Goal: Ask a question

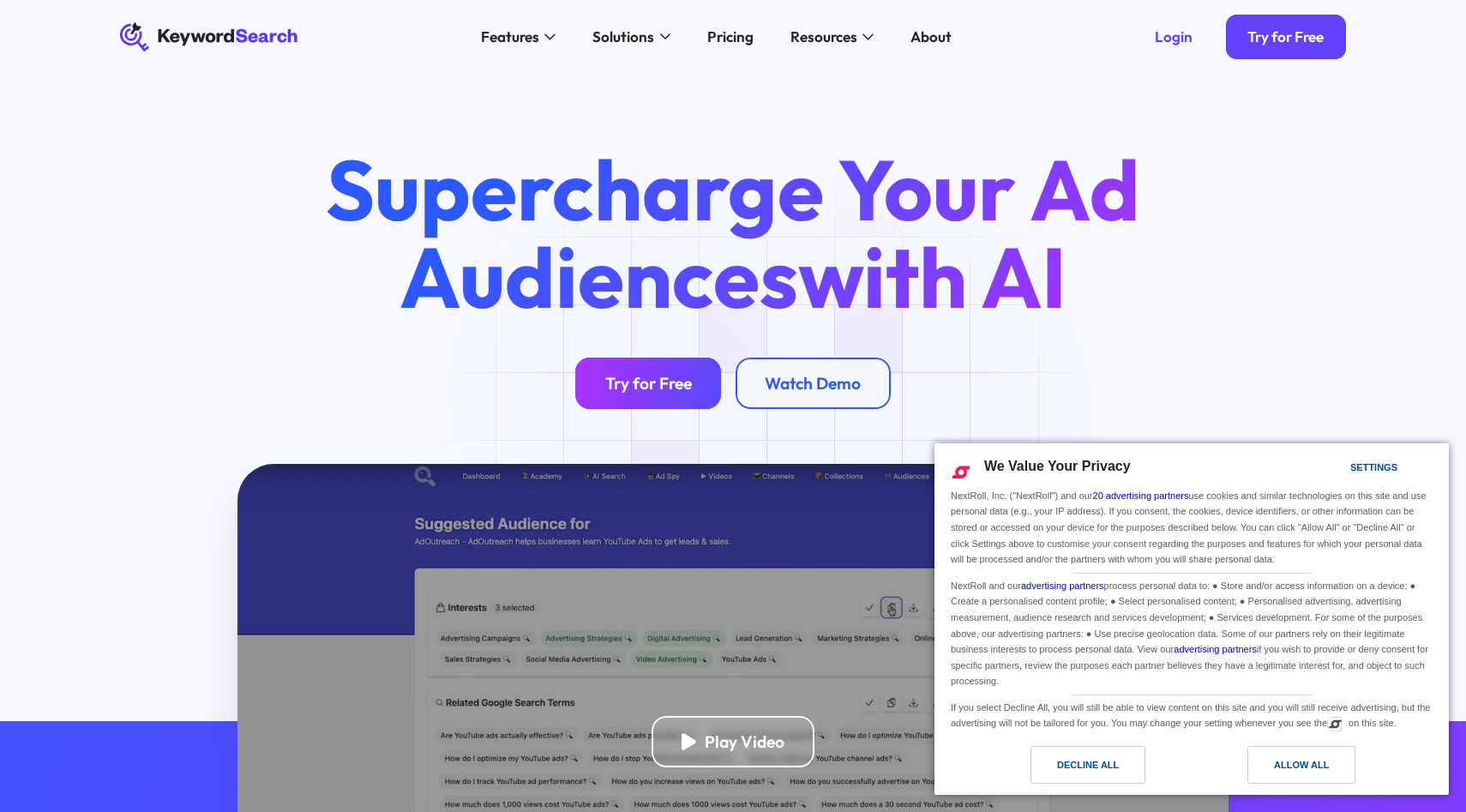
click at [663, 393] on link "Try for Free" at bounding box center [647, 383] width 146 height 52
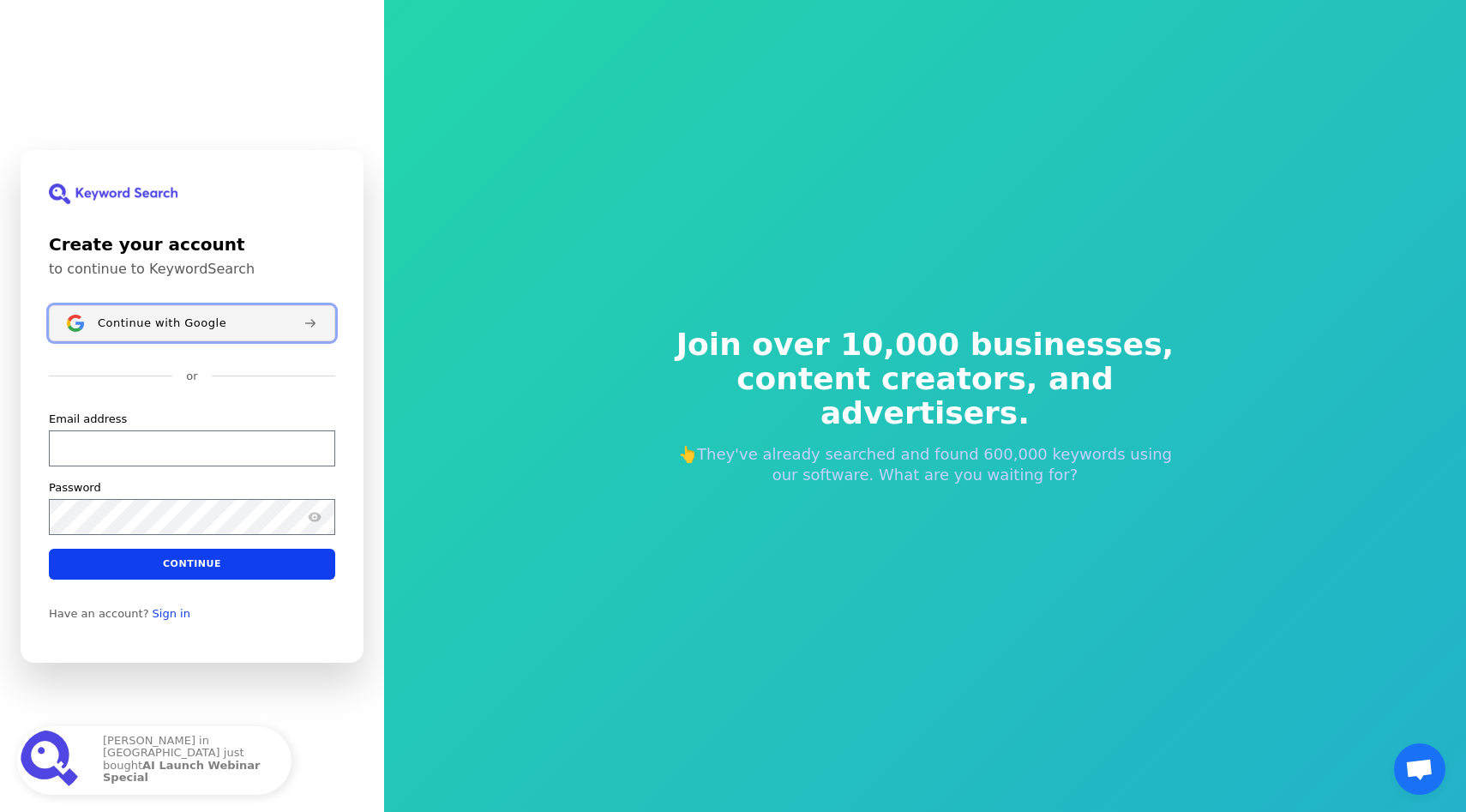
click at [255, 330] on button "Continue with Google" at bounding box center [192, 324] width 286 height 36
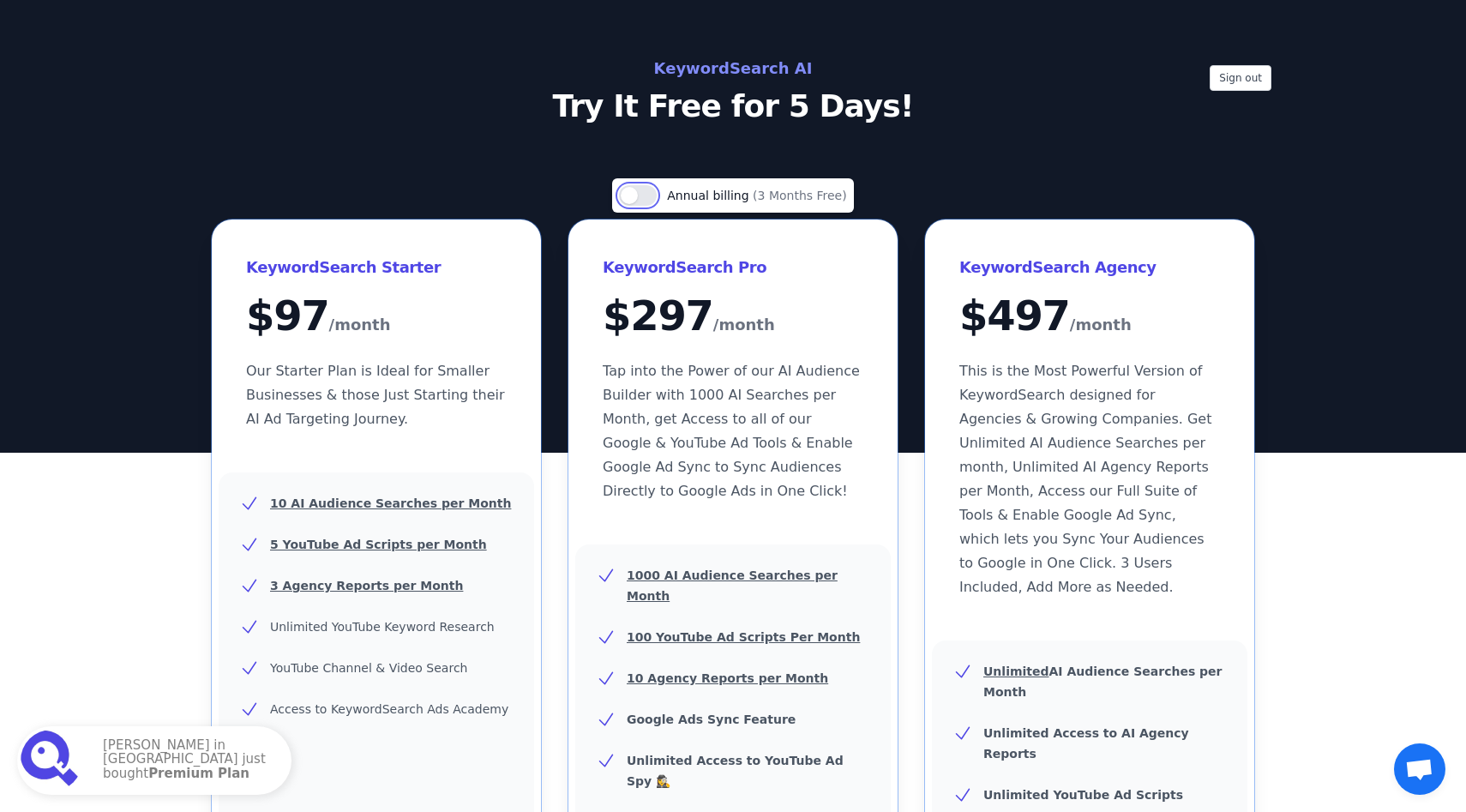
click at [638, 203] on button "Use setting" at bounding box center [638, 196] width 38 height 21
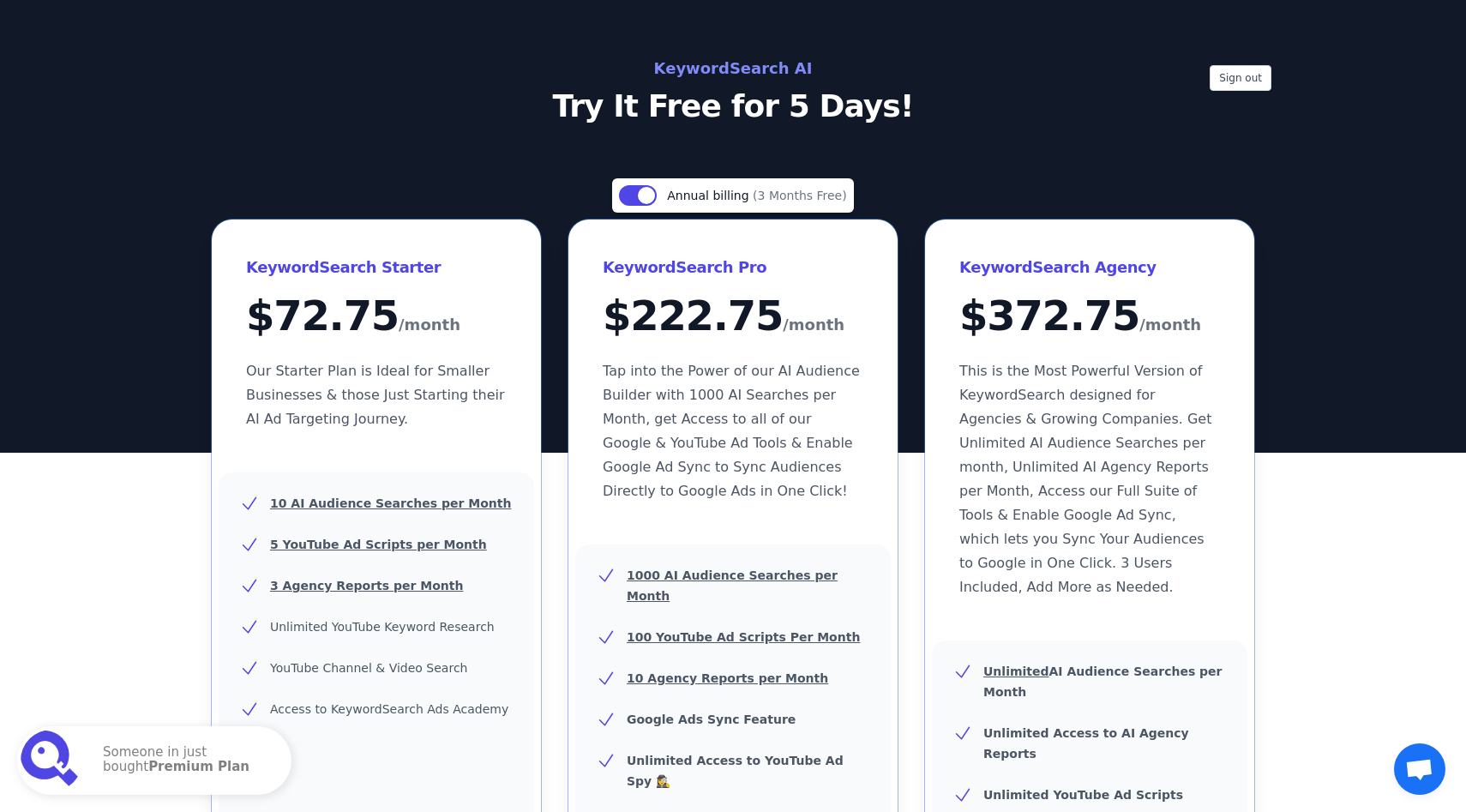
click at [1431, 766] on span "Open chat" at bounding box center [1419, 771] width 28 height 24
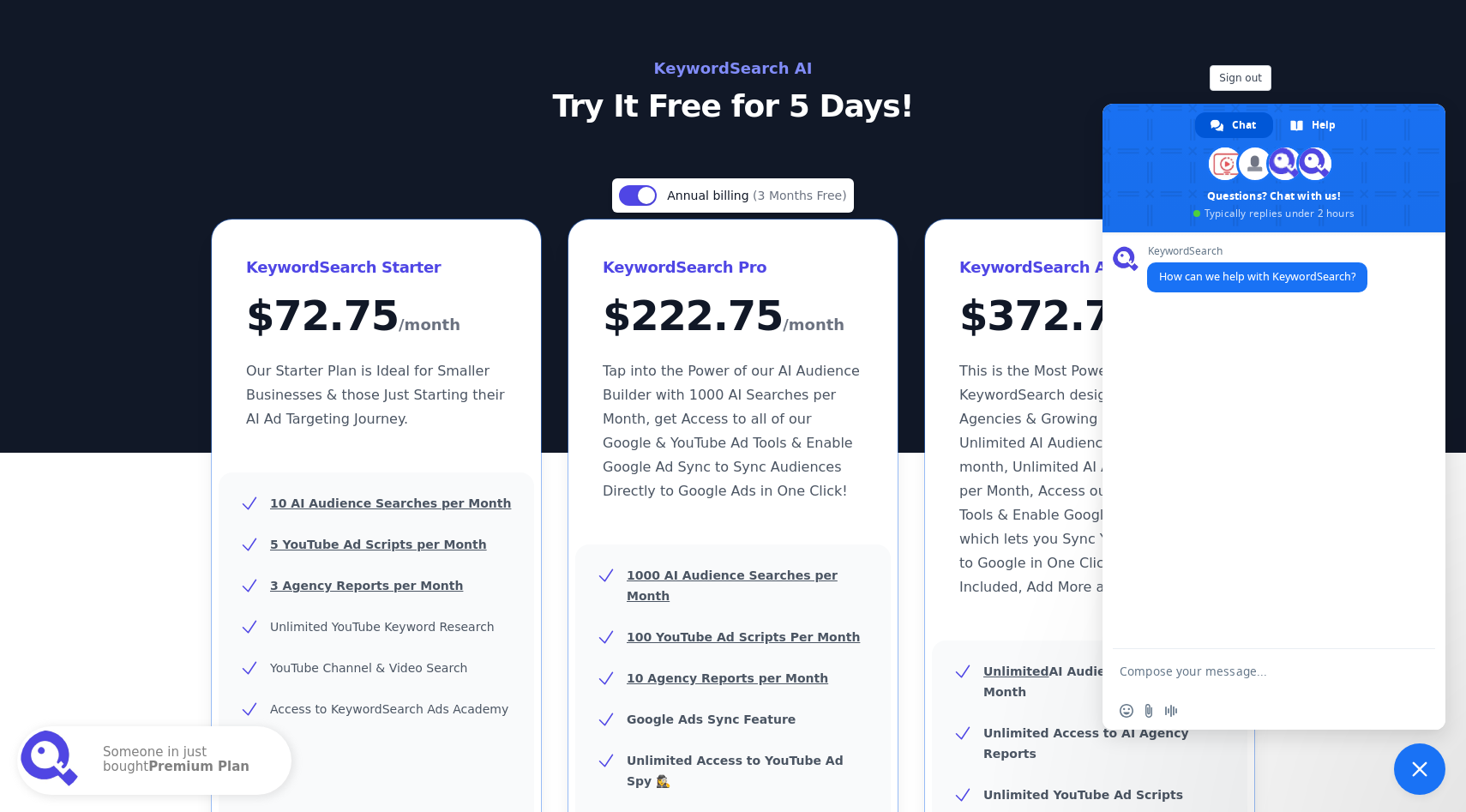
click at [1290, 676] on textarea "Compose your message..." at bounding box center [1256, 670] width 274 height 43
type textarea "can i cancel before free trial ends"
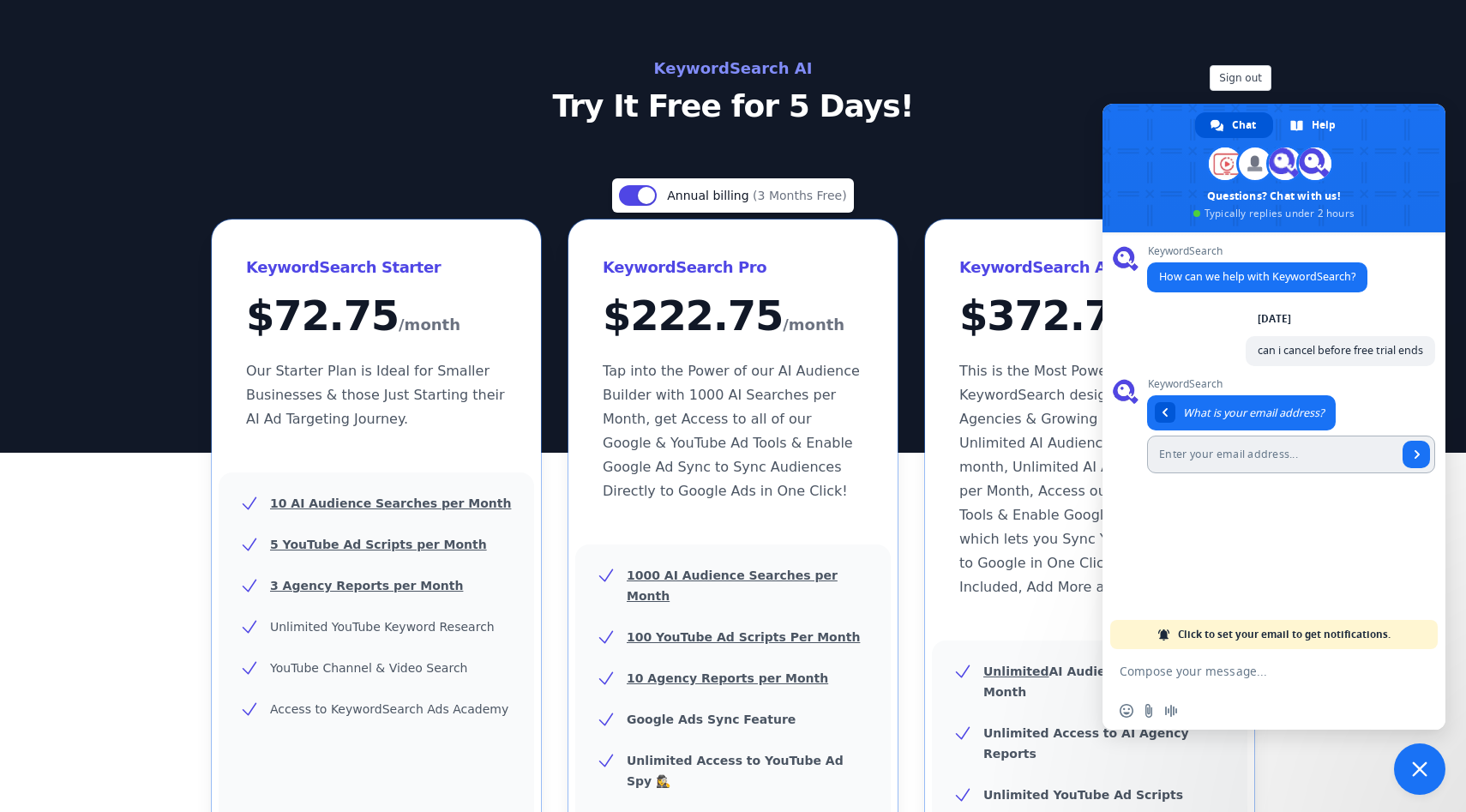
click at [1292, 460] on input "Enter your email address..." at bounding box center [1272, 455] width 250 height 38
type input "tjdacosta04@gmail.com"
